Goal: Understand process/instructions: Learn how to perform a task or action

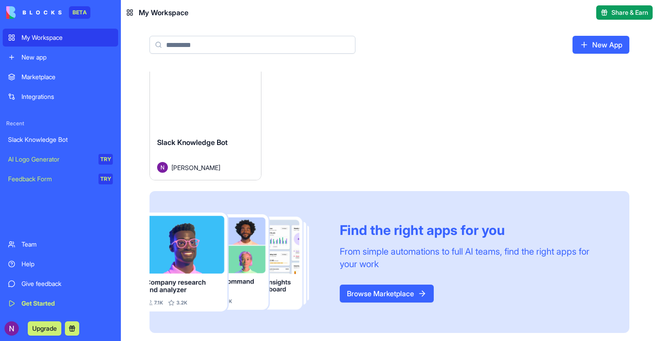
click at [46, 303] on div "Get Started" at bounding box center [66, 303] width 91 height 9
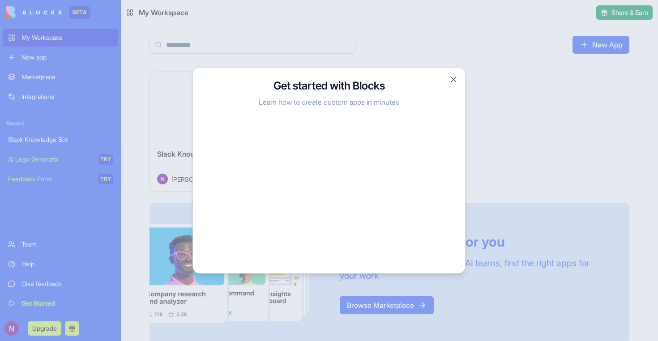
click at [345, 84] on h3 "Get started with Blocks" at bounding box center [329, 86] width 250 height 14
